Goal: Task Accomplishment & Management: Manage account settings

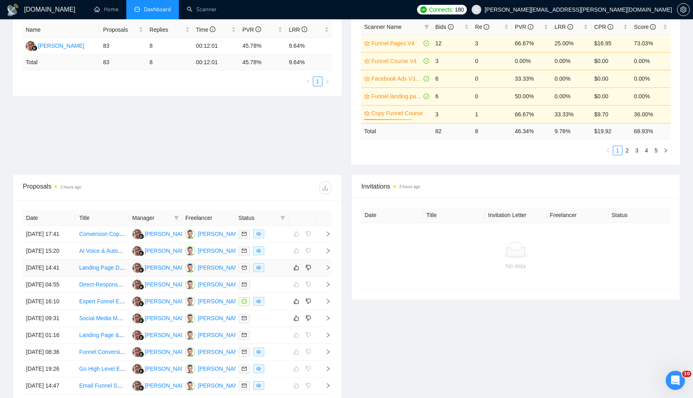
scroll to position [153, 0]
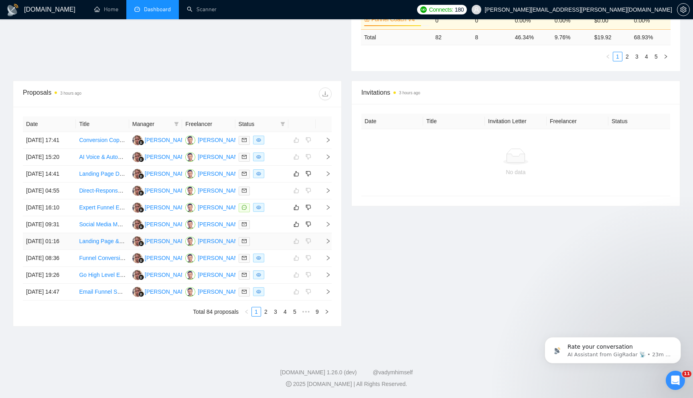
scroll to position [277, 0]
click at [264, 316] on link "2" at bounding box center [265, 311] width 9 height 9
click at [257, 316] on link "1" at bounding box center [256, 311] width 9 height 9
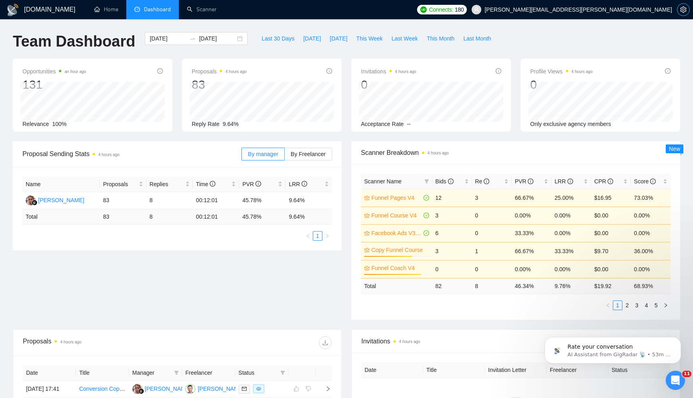
click at [685, 11] on icon "setting" at bounding box center [683, 9] width 6 height 6
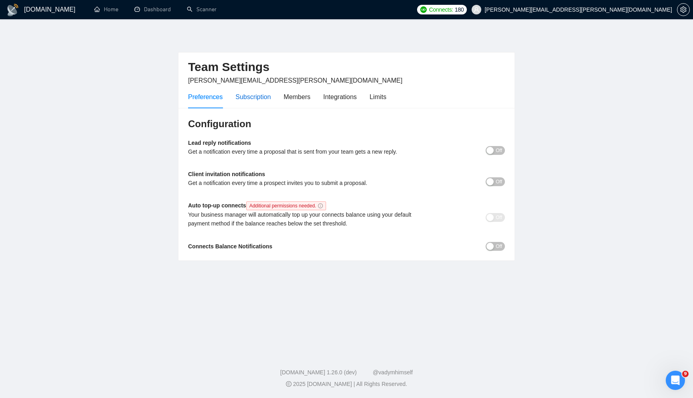
click at [262, 98] on div "Subscription" at bounding box center [252, 97] width 35 height 10
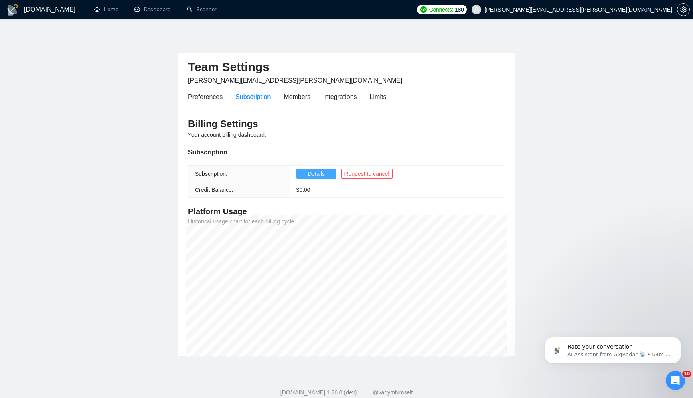
click at [307, 174] on button "Details" at bounding box center [316, 174] width 40 height 10
